Goal: Task Accomplishment & Management: Manage account settings

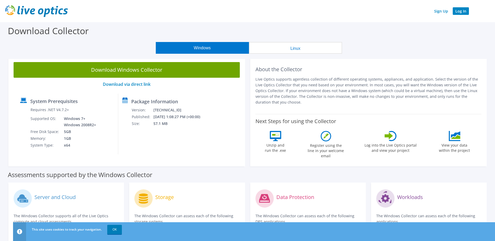
click at [463, 12] on link "Log In" at bounding box center [461, 11] width 16 height 8
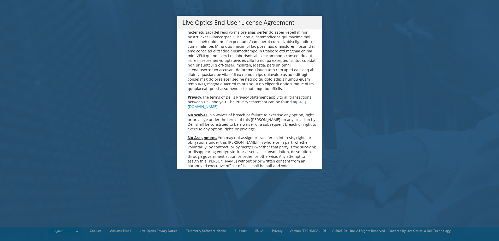
scroll to position [1973, 0]
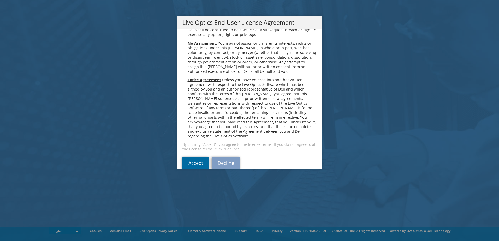
drag, startPoint x: 189, startPoint y: 154, endPoint x: 192, endPoint y: 152, distance: 3.0
click at [189, 157] on link "Accept" at bounding box center [195, 163] width 27 height 13
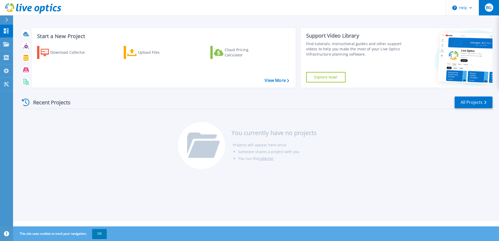
click at [488, 10] on div "BG" at bounding box center [489, 7] width 8 height 8
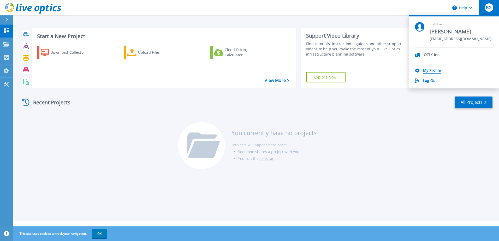
click at [431, 69] on link "My Profile" at bounding box center [432, 70] width 18 height 5
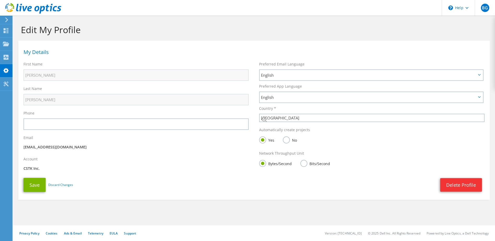
select select "224"
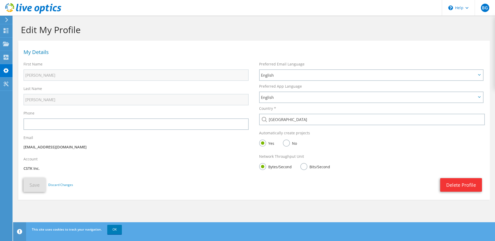
click at [33, 166] on p "CSTK Inc." at bounding box center [135, 169] width 225 height 6
drag, startPoint x: 26, startPoint y: 147, endPoint x: 90, endPoint y: 147, distance: 63.4
click at [90, 147] on p "[EMAIL_ADDRESS][DOMAIN_NAME]" at bounding box center [135, 147] width 225 height 6
click at [5, 69] on use at bounding box center [5, 70] width 5 height 5
click at [8, 84] on icon at bounding box center [6, 83] width 6 height 5
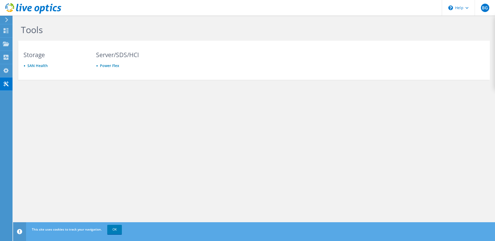
click at [6, 19] on use at bounding box center [6, 19] width 3 height 5
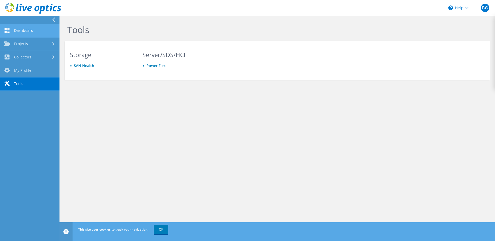
click at [30, 33] on link "Dashboard" at bounding box center [29, 30] width 59 height 13
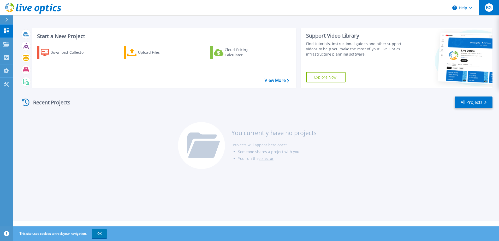
click at [492, 2] on button "BG" at bounding box center [489, 7] width 20 height 15
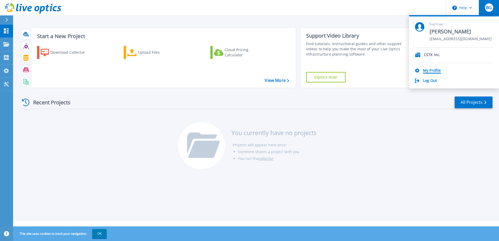
click at [433, 69] on link "My Profile" at bounding box center [432, 70] width 18 height 5
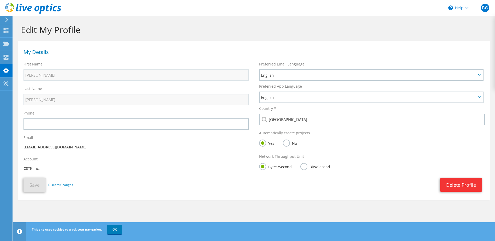
drag, startPoint x: 41, startPoint y: 168, endPoint x: 23, endPoint y: 168, distance: 18.3
click at [23, 168] on div "Account CSTK Inc." at bounding box center [136, 164] width 236 height 21
drag, startPoint x: 23, startPoint y: 168, endPoint x: 141, endPoint y: 139, distance: 121.4
click at [141, 139] on div "Email bgriffeth@oakwoodsys.com" at bounding box center [136, 143] width 236 height 21
click at [486, 4] on span "BG" at bounding box center [485, 8] width 8 height 8
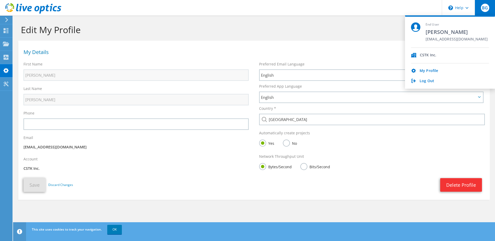
click at [411, 155] on div "Network Throughput Unit Bytes/Second Bits/Second" at bounding box center [372, 162] width 236 height 23
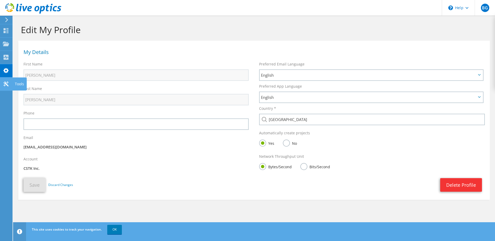
click at [8, 82] on icon at bounding box center [6, 83] width 6 height 5
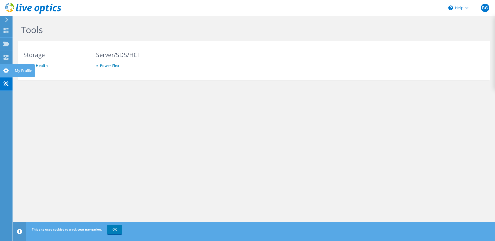
click at [8, 68] on icon at bounding box center [6, 70] width 6 height 5
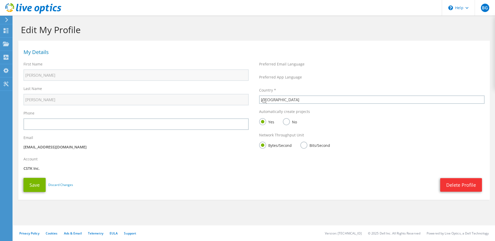
select select "224"
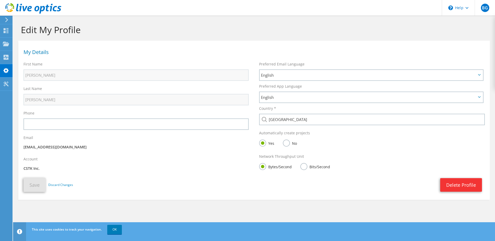
click at [39, 168] on p "CSTK Inc." at bounding box center [135, 169] width 225 height 6
click at [309, 167] on label "Bits/Second" at bounding box center [315, 166] width 30 height 7
click at [0, 0] on input "Bits/Second" at bounding box center [0, 0] width 0 height 0
click at [282, 166] on label "Bytes/Second" at bounding box center [275, 166] width 33 height 7
click at [0, 0] on input "Bytes/Second" at bounding box center [0, 0] width 0 height 0
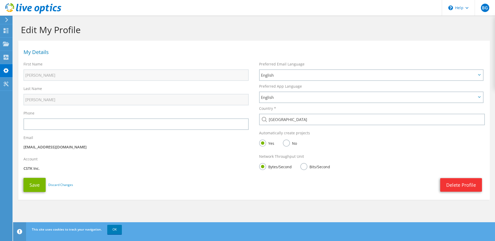
click at [287, 143] on label "No" at bounding box center [290, 143] width 14 height 7
click at [0, 0] on input "No" at bounding box center [0, 0] width 0 height 0
click at [267, 143] on label "Yes" at bounding box center [266, 143] width 15 height 7
click at [0, 0] on input "Yes" at bounding box center [0, 0] width 0 height 0
click at [468, 8] on icon at bounding box center [466, 8] width 3 height 2
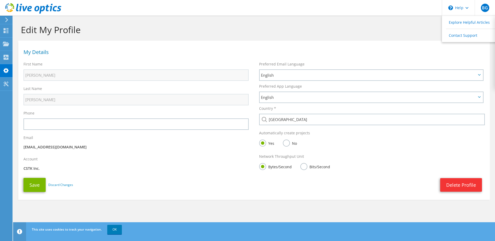
click at [402, 14] on header "BG End User Brian Griffeth bgriffeth@oakwoodsys.com CSTK Inc. My Profile Log Ou…" at bounding box center [247, 8] width 495 height 16
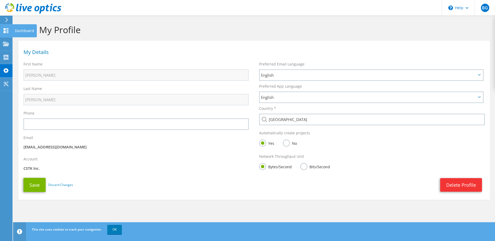
click at [4, 29] on use at bounding box center [6, 30] width 5 height 5
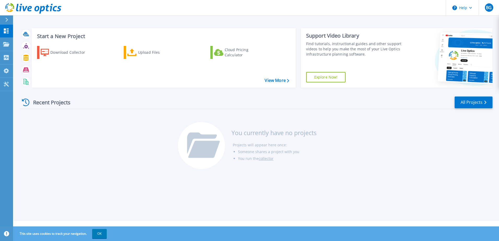
click at [76, 163] on div "Recent Projects All Projects You currently have no projects Projects will appea…" at bounding box center [256, 133] width 472 height 82
click at [100, 231] on button "OK" at bounding box center [99, 233] width 15 height 9
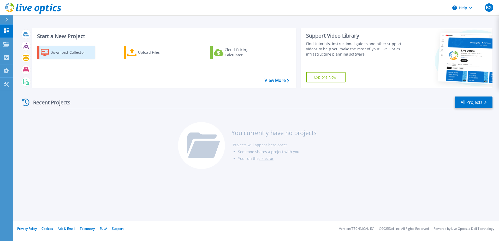
click at [75, 49] on div "Download Collector" at bounding box center [71, 52] width 42 height 10
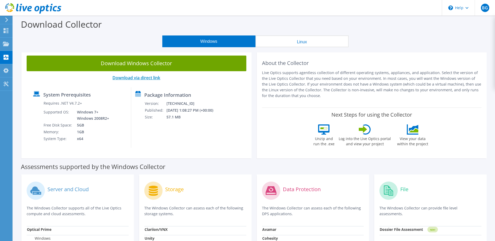
click at [156, 79] on link "Download via direct link" at bounding box center [136, 78] width 48 height 6
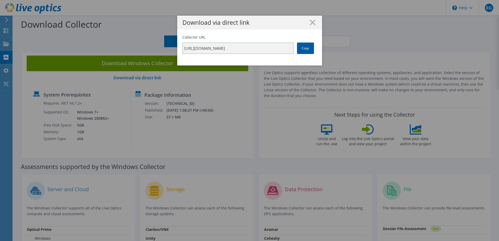
click at [308, 47] on link "Copy" at bounding box center [305, 48] width 17 height 11
drag, startPoint x: 61, startPoint y: 40, endPoint x: 72, endPoint y: 42, distance: 11.7
click at [61, 40] on div "Download via direct link Collector URL https://app.liveoptics.com/collector/dir…" at bounding box center [249, 121] width 499 height 210
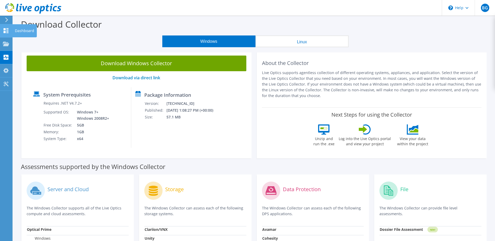
click at [6, 30] on icon at bounding box center [6, 30] width 6 height 5
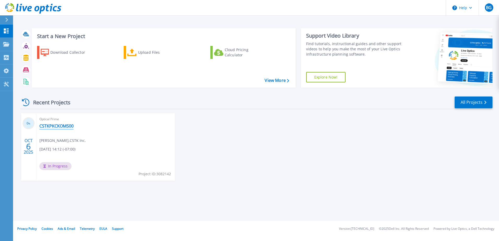
click at [61, 124] on link "CSTKPKCKOMS00" at bounding box center [56, 125] width 34 height 5
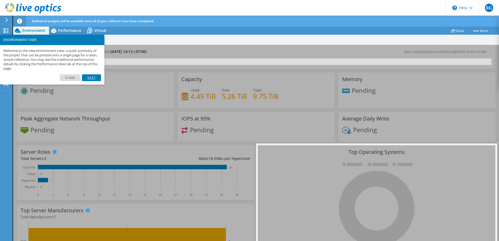
click at [92, 76] on link "Next" at bounding box center [91, 77] width 19 height 7
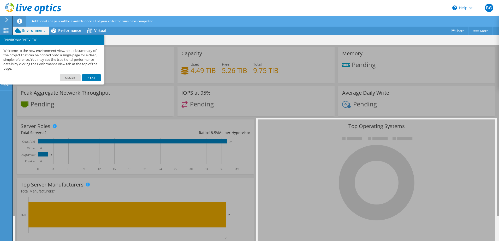
scroll to position [11, 0]
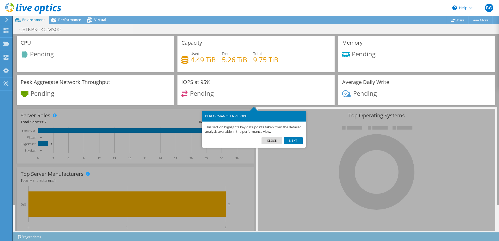
click at [290, 140] on link "Next" at bounding box center [293, 140] width 19 height 7
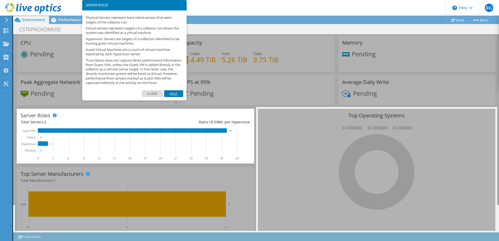
click at [175, 97] on link "Next" at bounding box center [173, 93] width 19 height 7
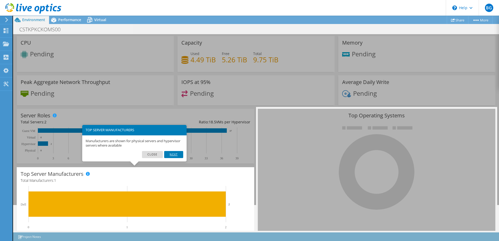
click at [173, 156] on link "Next" at bounding box center [173, 154] width 19 height 7
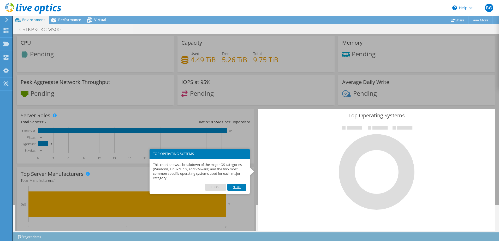
click at [237, 186] on link "Next" at bounding box center [236, 187] width 19 height 7
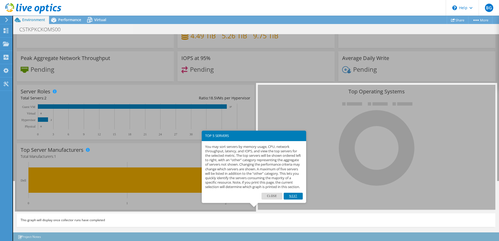
click at [298, 200] on link "Next" at bounding box center [293, 196] width 19 height 7
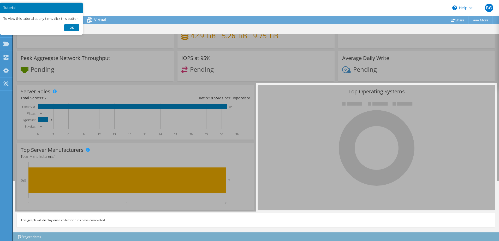
click at [76, 29] on link "Ok" at bounding box center [71, 27] width 15 height 7
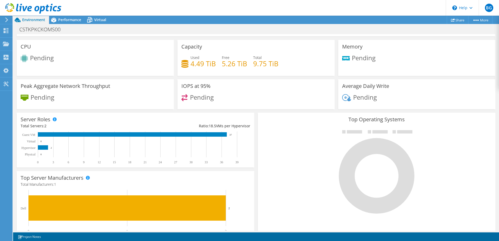
scroll to position [0, 0]
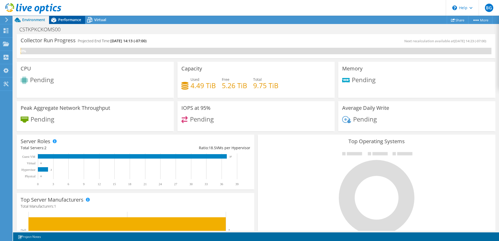
click at [69, 20] on span "Performance" at bounding box center [69, 19] width 23 height 5
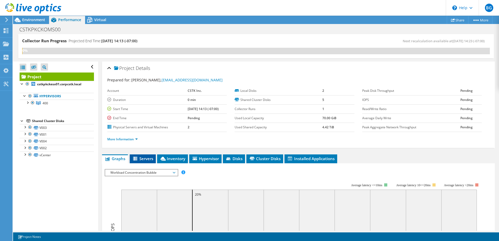
click at [152, 159] on span "Servers" at bounding box center [142, 158] width 21 height 5
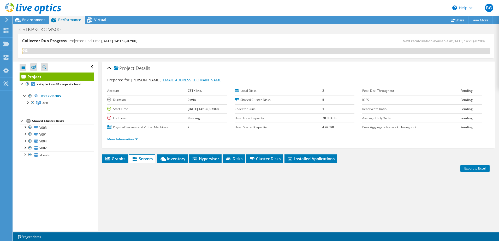
scroll to position [63, 0]
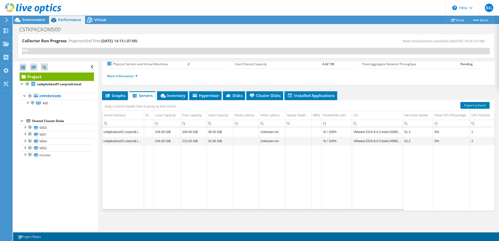
click at [115, 156] on td "Data grid" at bounding box center [123, 178] width 42 height 65
click at [113, 95] on span "Graphs" at bounding box center [115, 95] width 21 height 5
